Goal: Information Seeking & Learning: Find specific fact

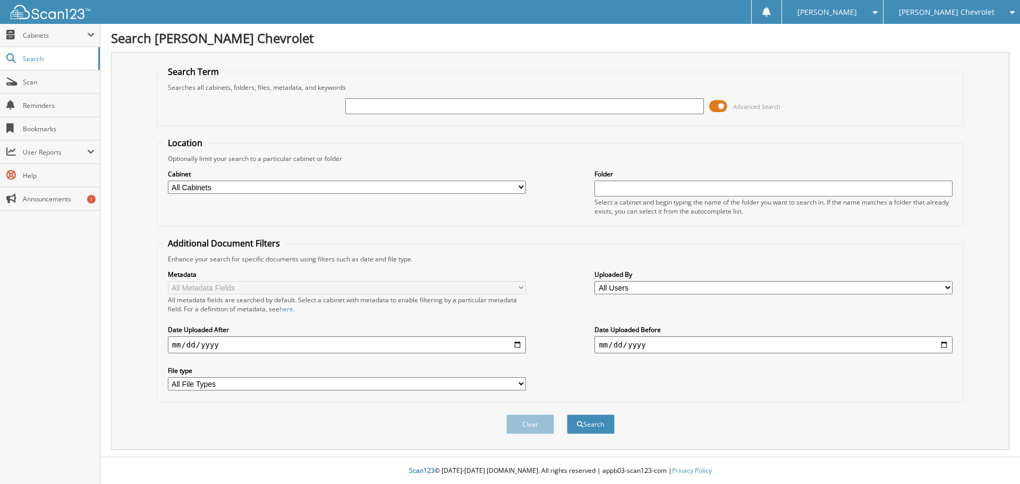
click at [722, 104] on span at bounding box center [718, 106] width 18 height 16
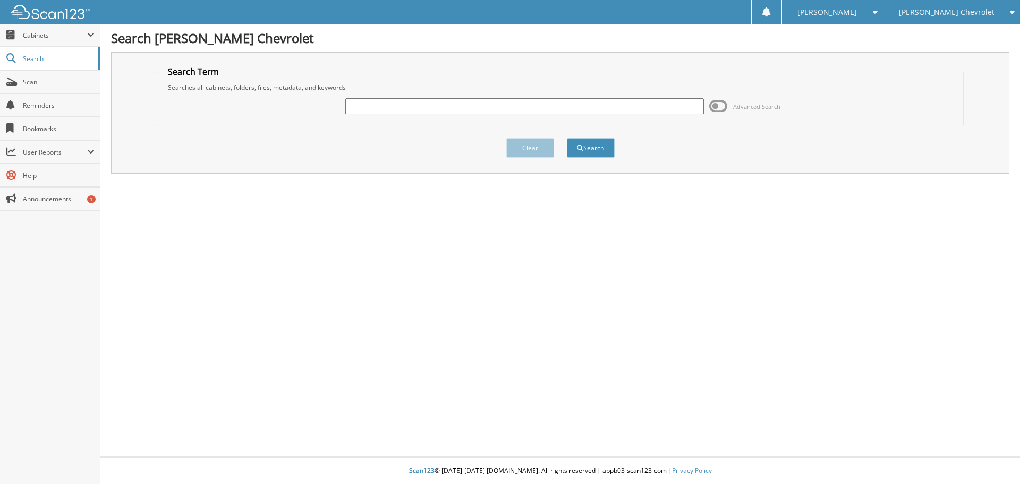
click at [648, 103] on input "text" at bounding box center [524, 106] width 358 height 16
paste input "GF125022"
type input "GF125022"
click at [609, 140] on button "Search" at bounding box center [591, 148] width 48 height 20
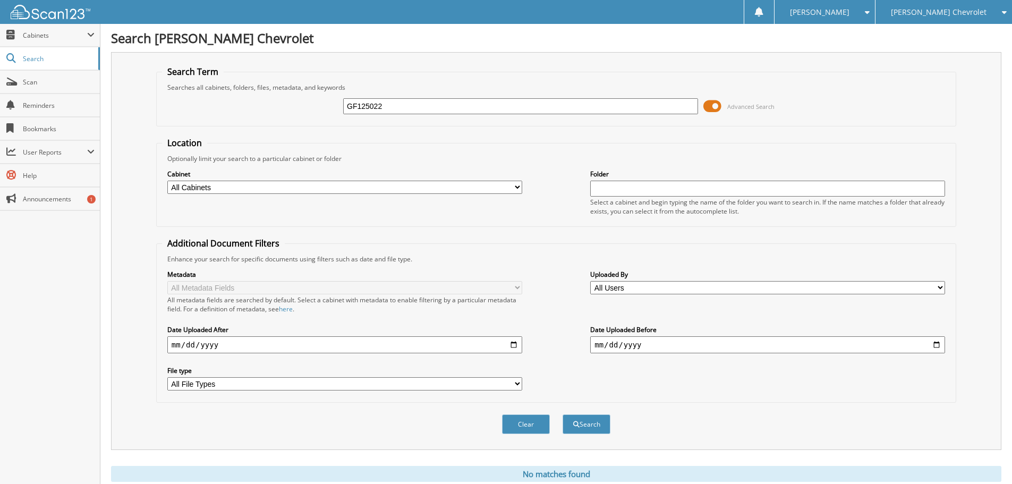
click at [713, 103] on span at bounding box center [712, 106] width 18 height 16
